Goal: Task Accomplishment & Management: Manage account settings

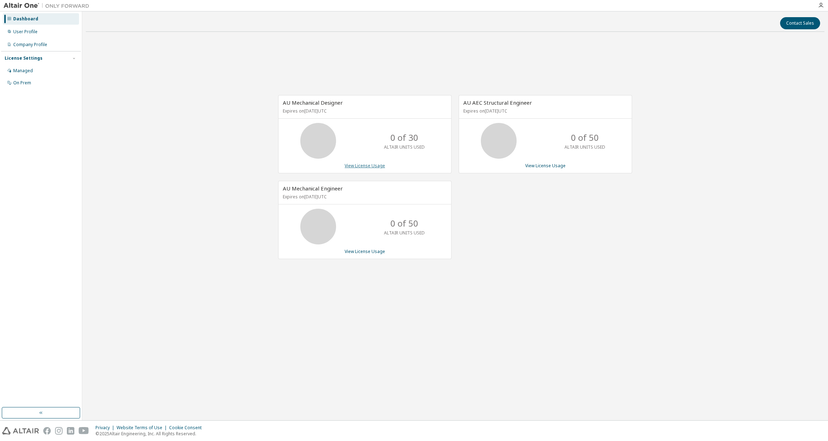
click at [369, 166] on link "View License Usage" at bounding box center [365, 166] width 40 height 6
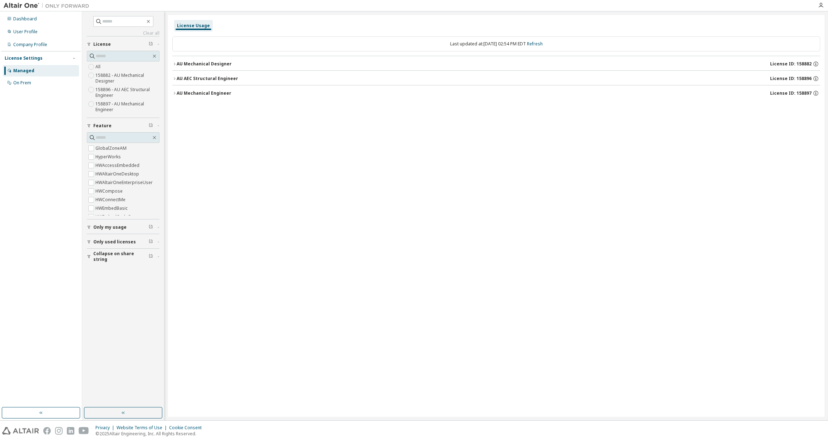
click at [174, 65] on icon "button" at bounding box center [174, 64] width 4 height 4
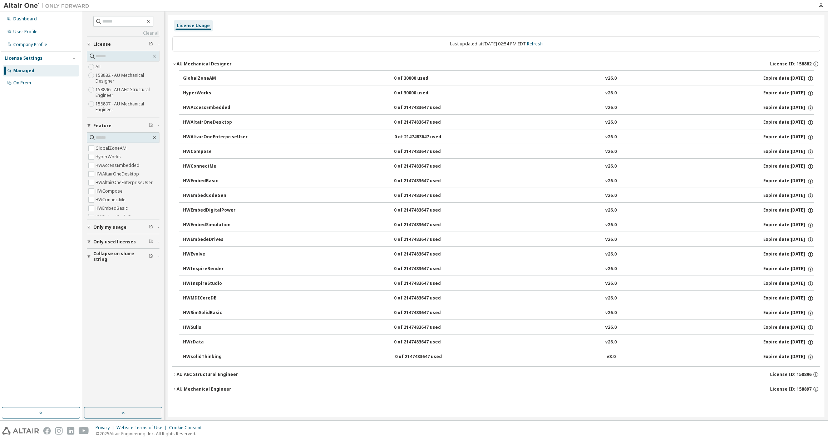
click at [173, 64] on icon "button" at bounding box center [174, 64] width 4 height 4
